Goal: Transaction & Acquisition: Purchase product/service

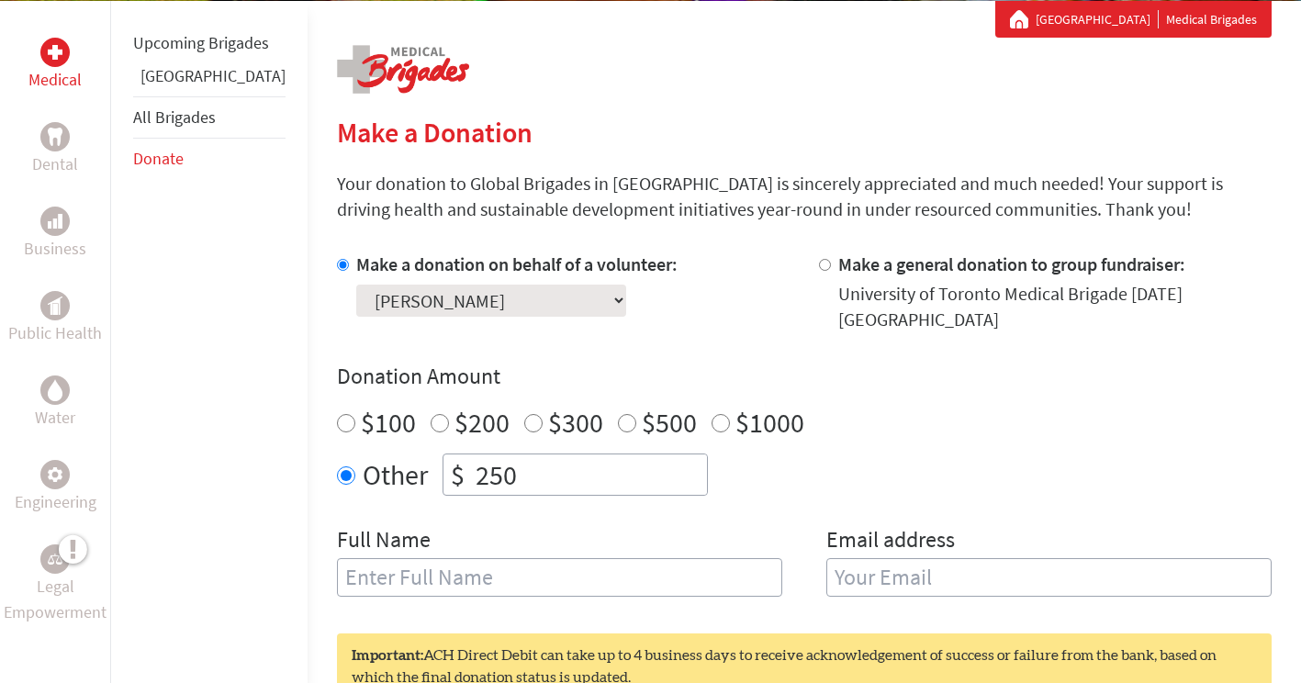
scroll to position [339, 0]
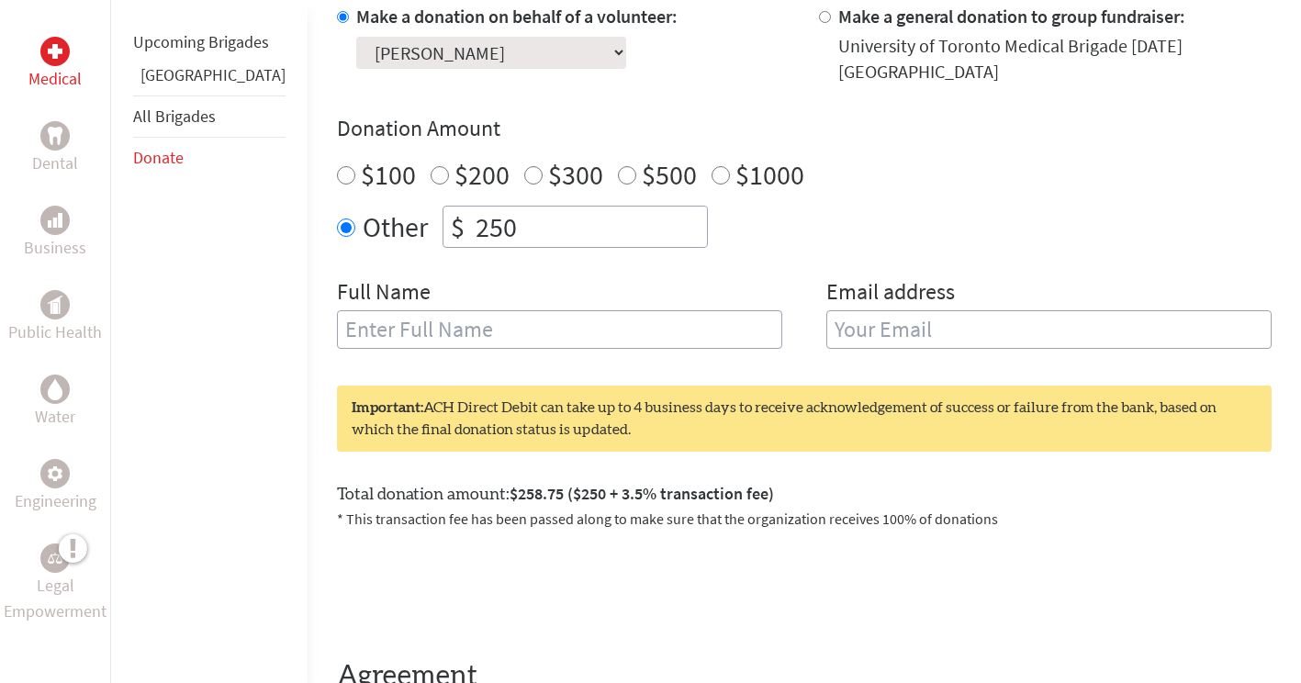
scroll to position [573, 0]
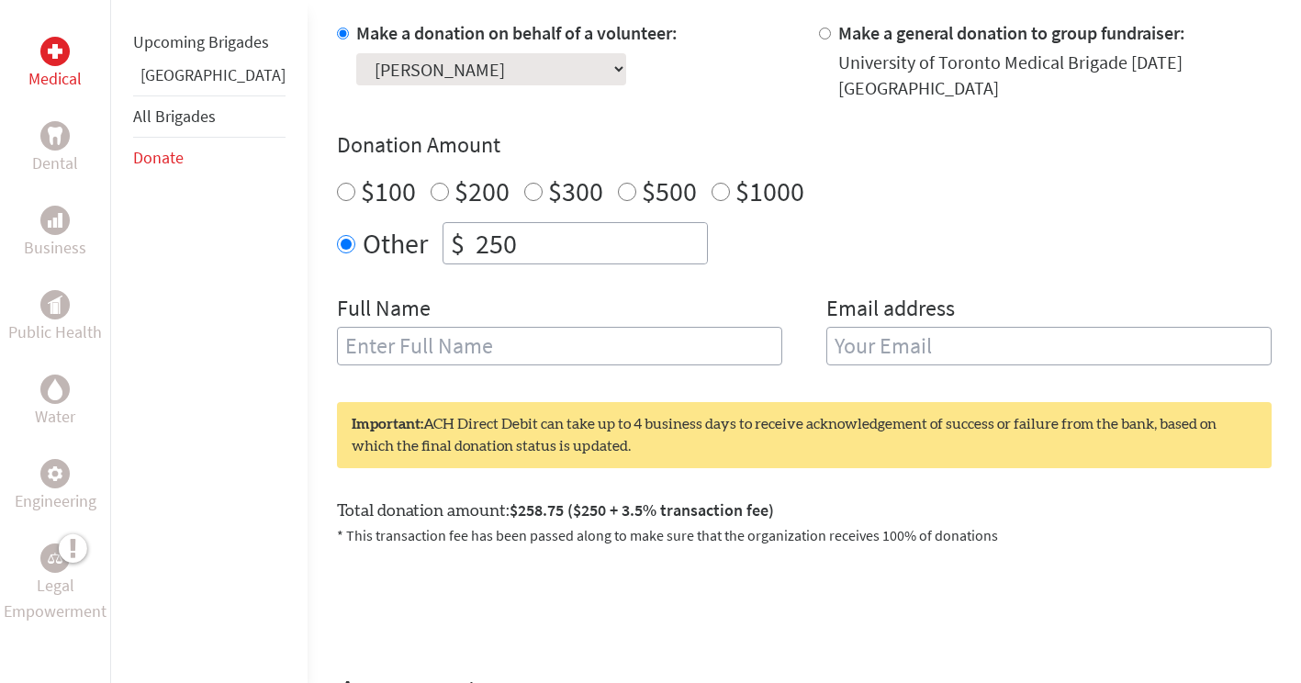
click at [413, 327] on input "text" at bounding box center [559, 346] width 445 height 39
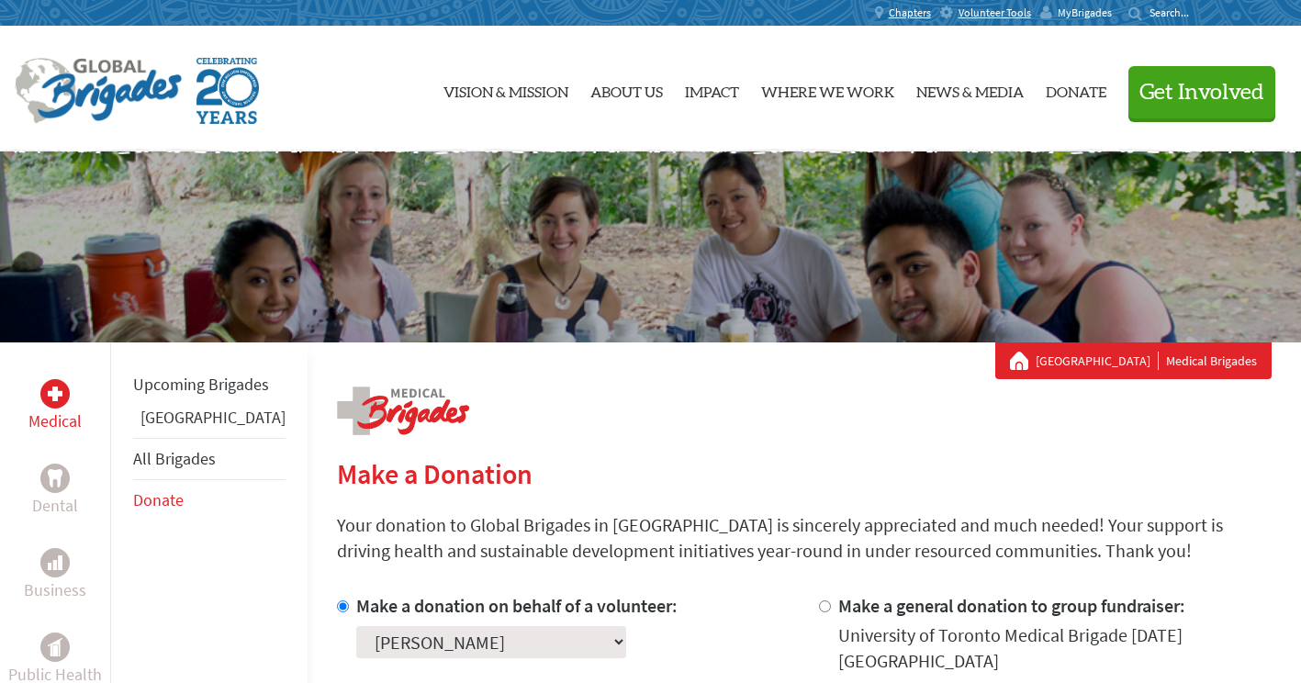
click at [1083, 11] on span "MyBrigades" at bounding box center [1085, 13] width 54 height 15
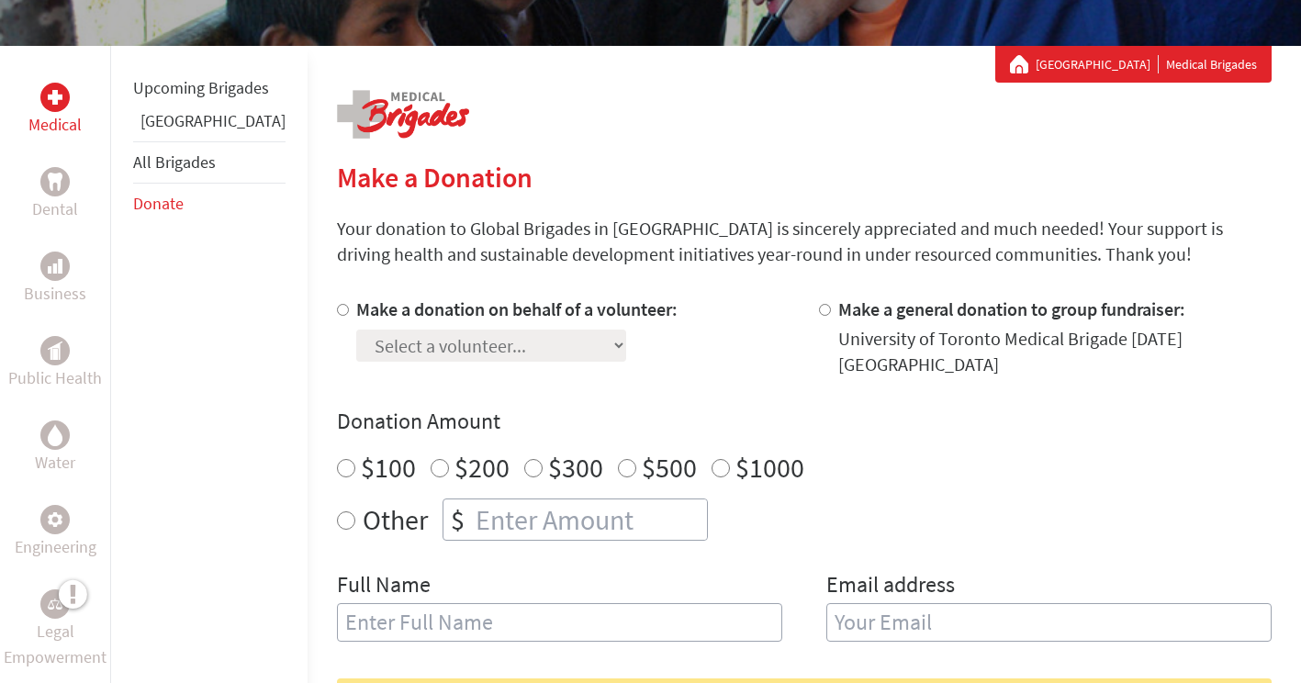
scroll to position [301, 0]
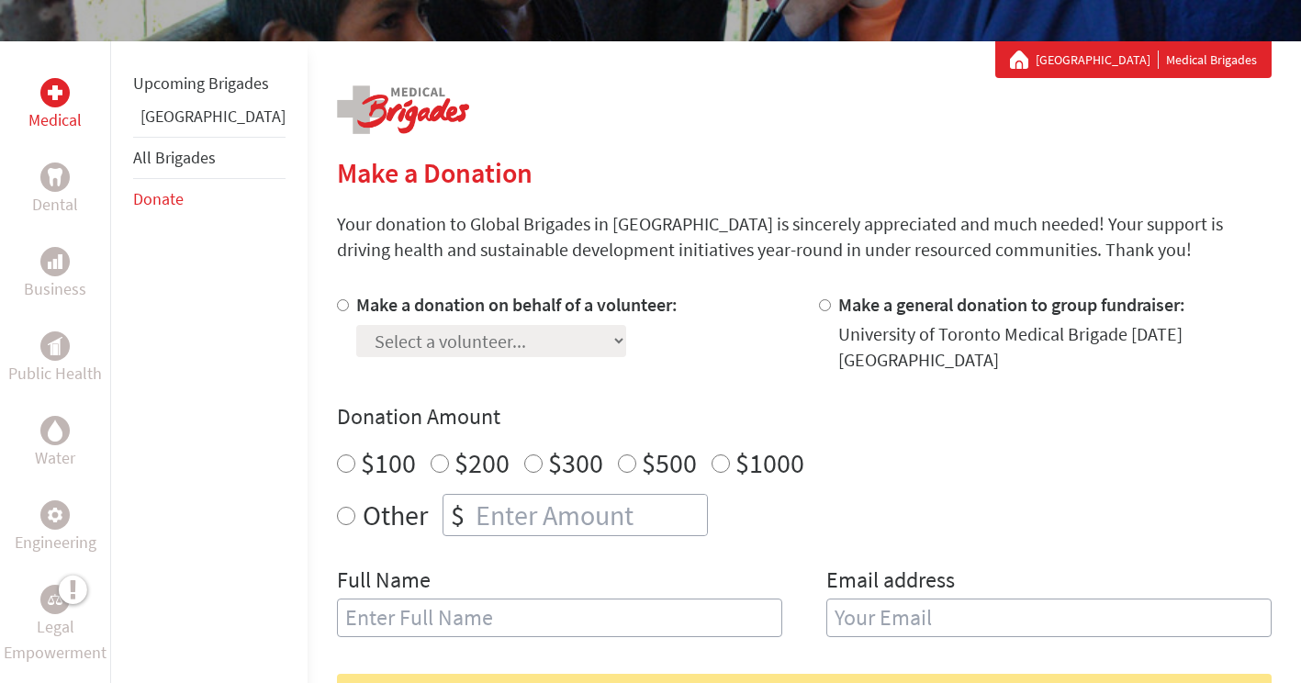
click at [337, 307] on div at bounding box center [346, 332] width 19 height 81
click at [337, 305] on input "Make a donation on behalf of a volunteer:" at bounding box center [343, 305] width 12 height 12
radio input "true"
click at [356, 321] on div "Select a volunteer... Aaron Jang Amareen Shahi Claire Park Emir Eshberk Haley C…" at bounding box center [516, 337] width 321 height 39
click at [361, 335] on select "Select a volunteer... Aaron Jang Amareen Shahi Claire Park Emir Eshberk Haley C…" at bounding box center [491, 341] width 270 height 32
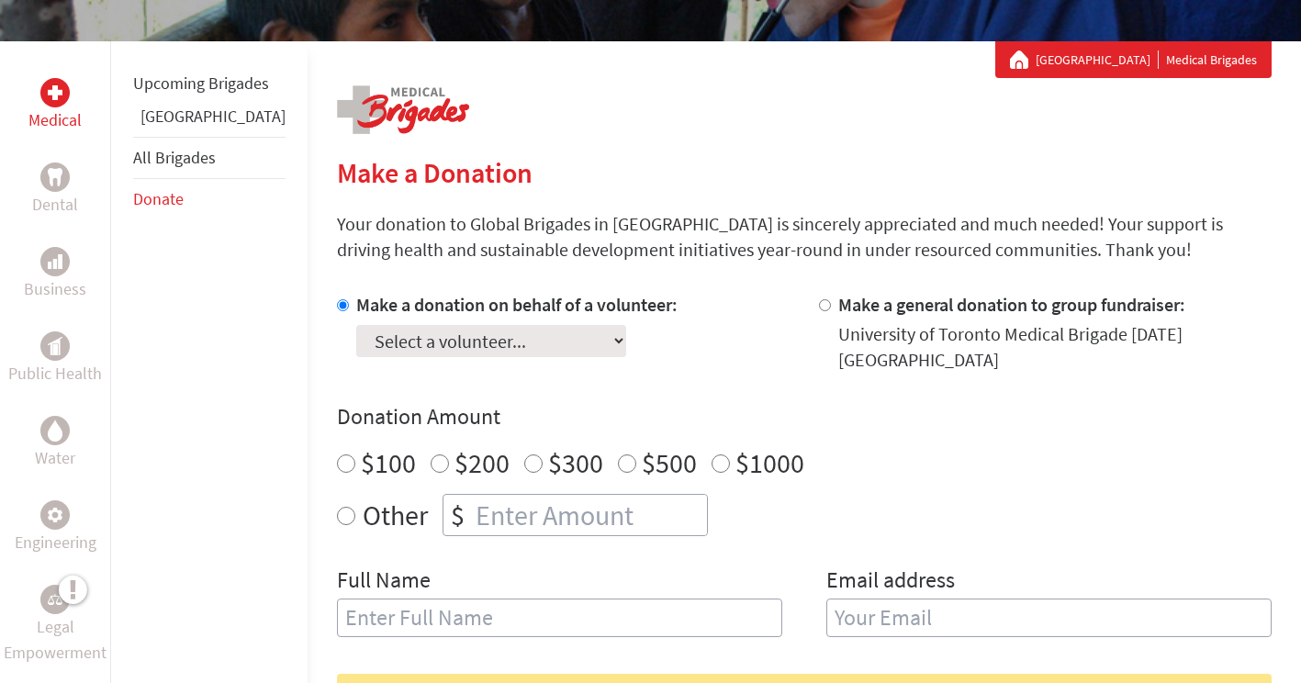
select select "3BC1BDE9-99AE-11F0-9E6E-42010A400005"
click at [356, 325] on select "Select a volunteer... Aaron Jang Amareen Shahi Claire Park Emir Eshberk Haley C…" at bounding box center [491, 341] width 270 height 32
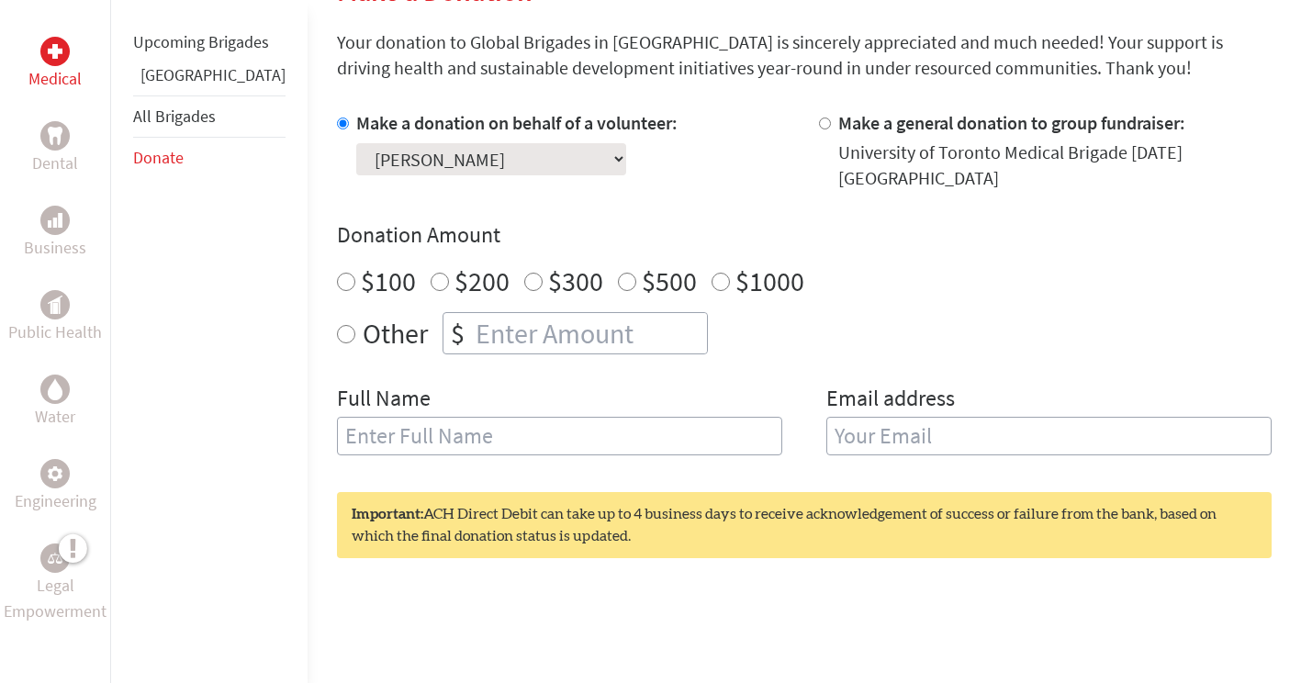
scroll to position [484, 0]
radio input "true"
click at [472, 317] on input "number" at bounding box center [589, 332] width 235 height 40
type input "250"
click at [385, 425] on input "text" at bounding box center [559, 435] width 445 height 39
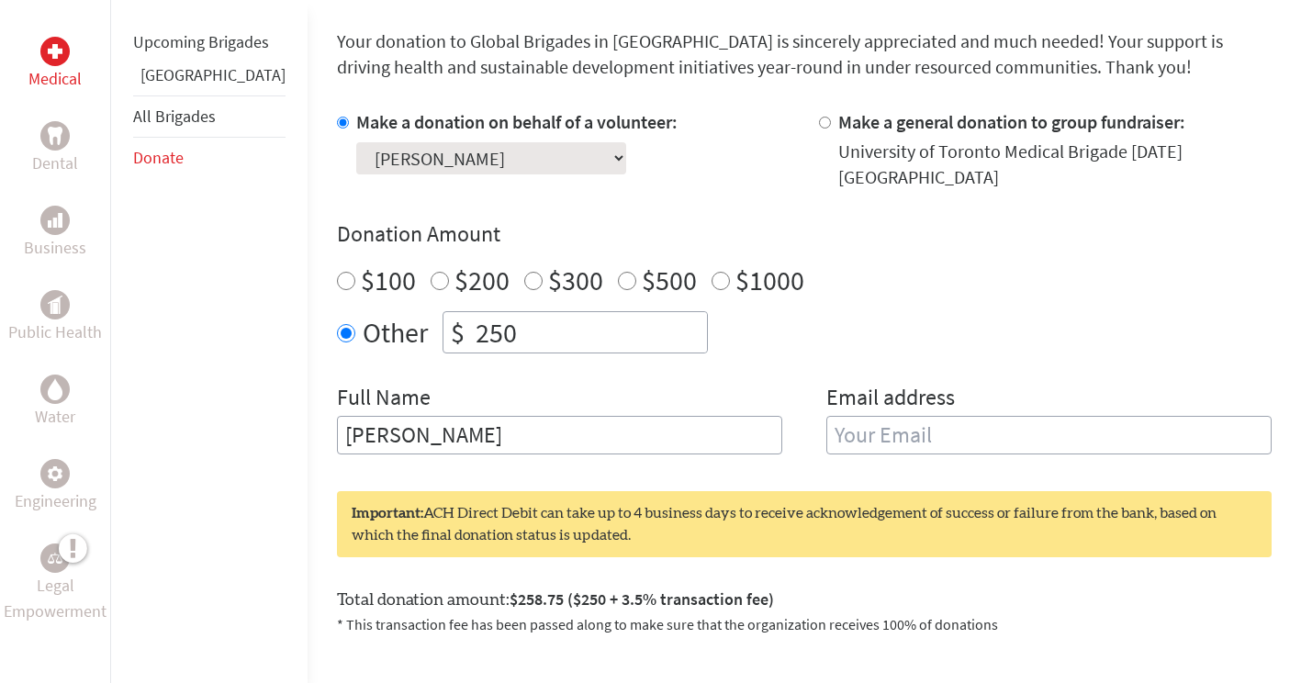
type input "Aaron Kyung Won Jang"
click at [827, 427] on input "email" at bounding box center [1049, 435] width 445 height 39
type input "aaronkjang@gmail.com"
click at [892, 350] on div "Make a donation on behalf of a volunteer: Select a volunteer... Aaron Jang Amar…" at bounding box center [804, 292] width 935 height 367
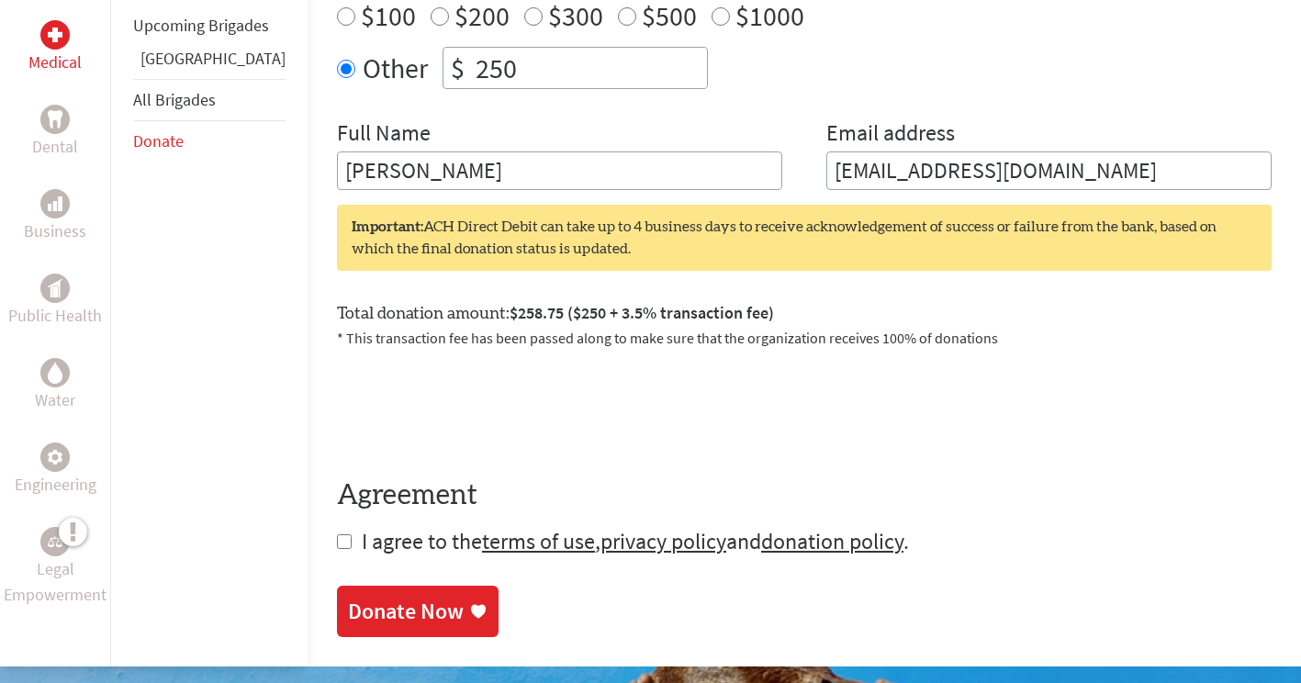
scroll to position [749, 0]
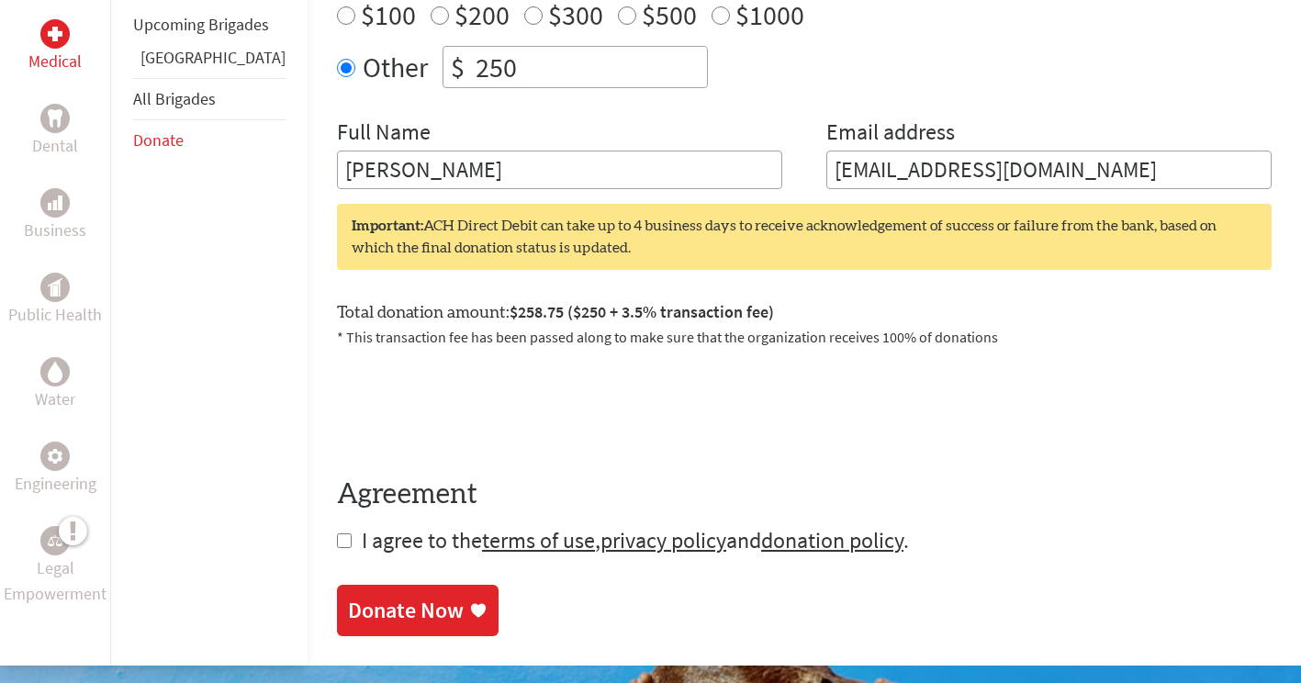
click at [362, 526] on span "I agree to the terms of use , privacy policy and donation policy ." at bounding box center [635, 540] width 547 height 28
click at [337, 525] on form "Make a donation on behalf of a volunteer: Select a volunteer... Aaron Jang Amar…" at bounding box center [804, 200] width 935 height 712
click at [337, 534] on input "checkbox" at bounding box center [344, 541] width 15 height 15
checkbox input "true"
click at [352, 598] on div "Donate Now" at bounding box center [406, 612] width 116 height 29
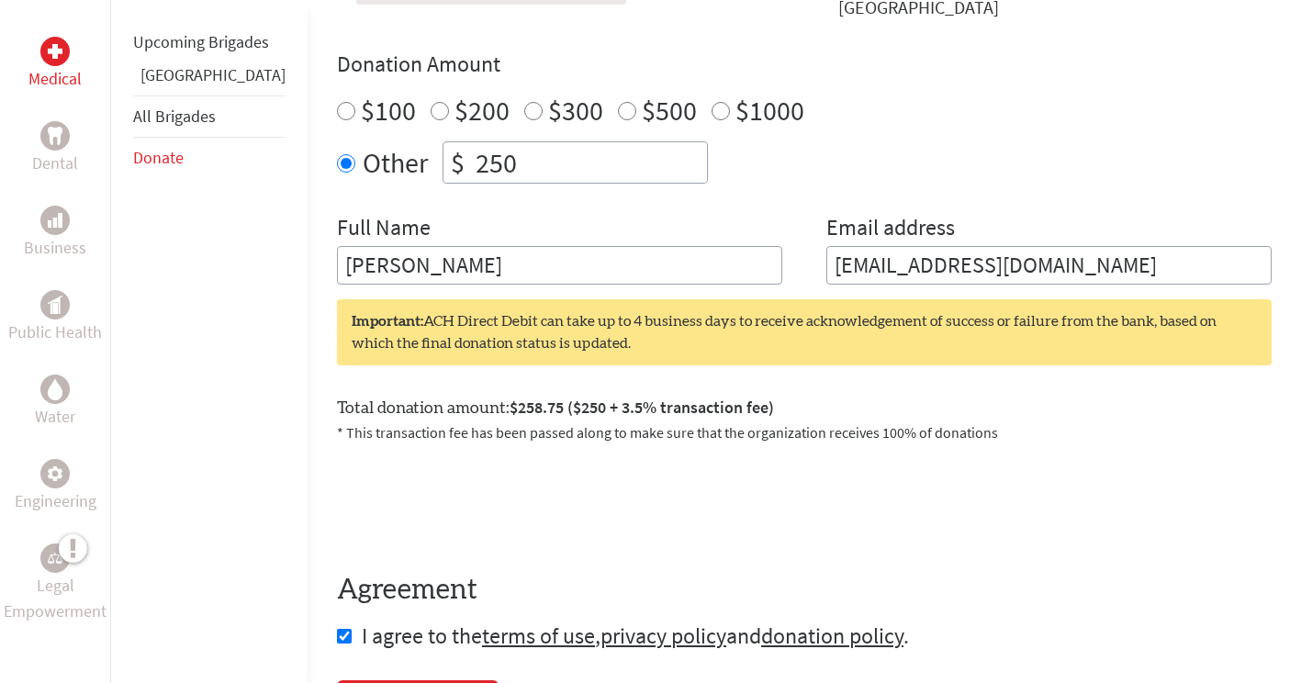
scroll to position [659, 0]
